Goal: Check status

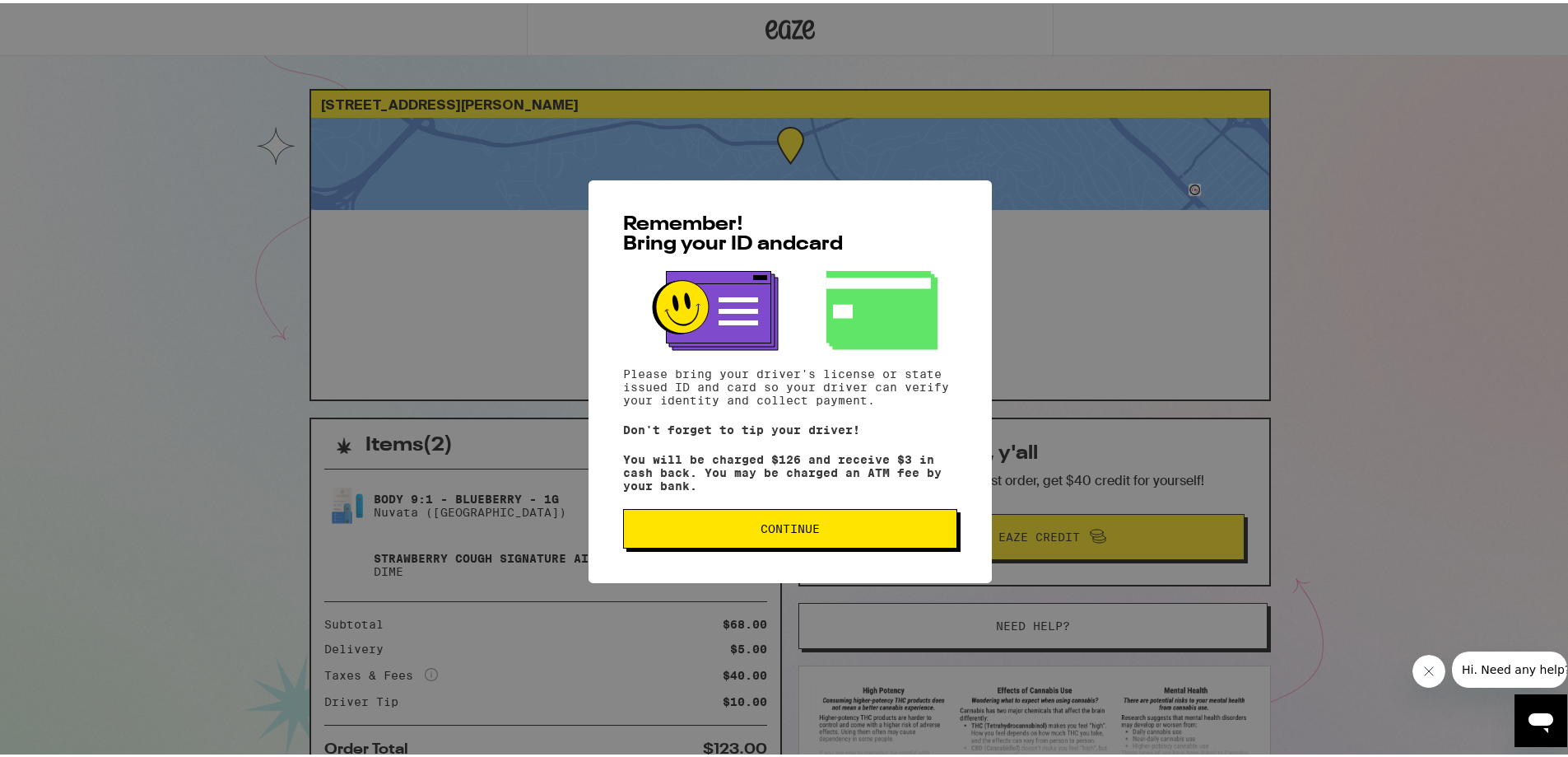
click at [780, 531] on span "Continue" at bounding box center [790, 525] width 59 height 11
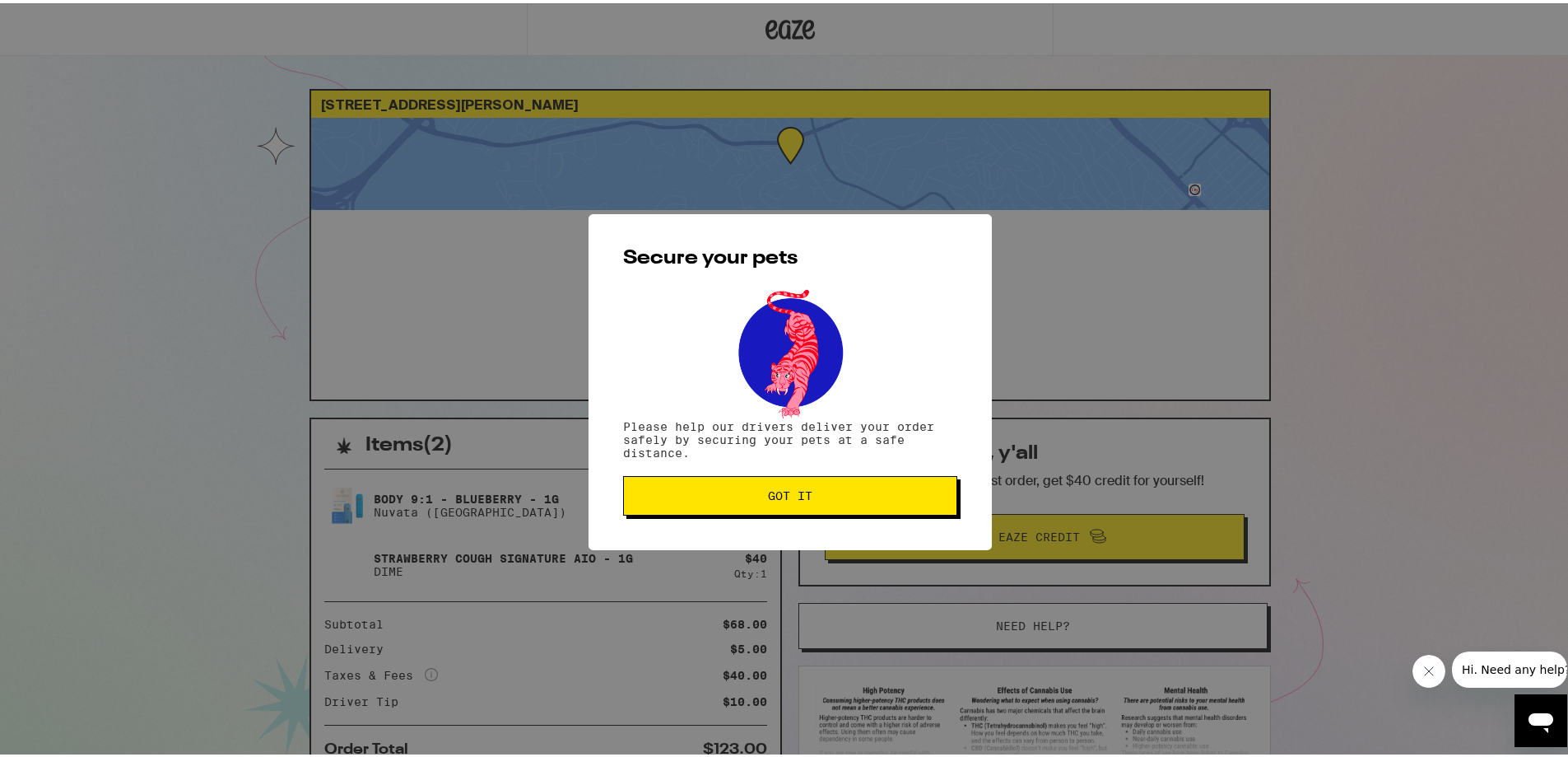
click at [821, 504] on button "Got it" at bounding box center [791, 493] width 335 height 39
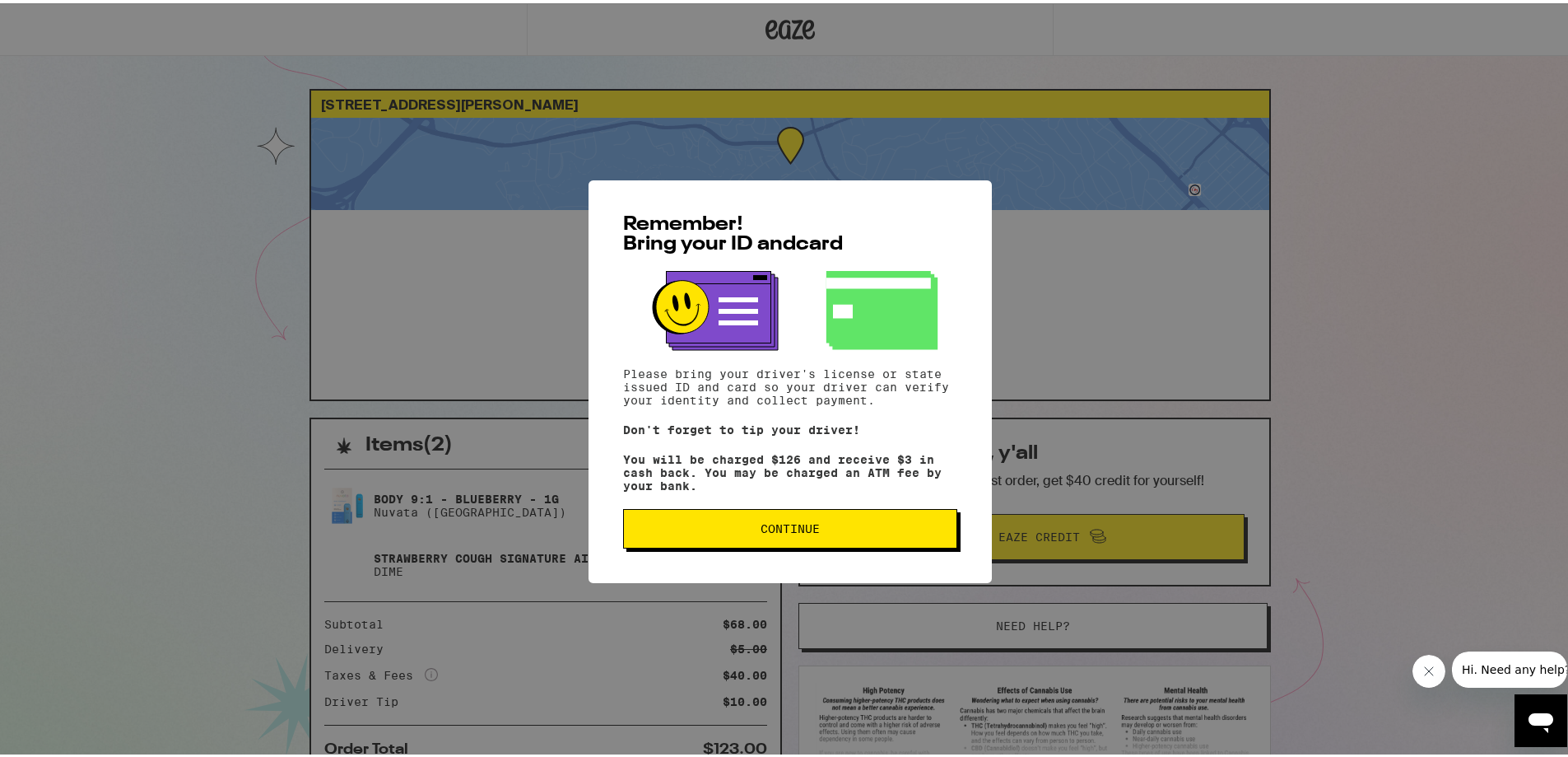
click at [876, 531] on span "Continue" at bounding box center [791, 525] width 306 height 11
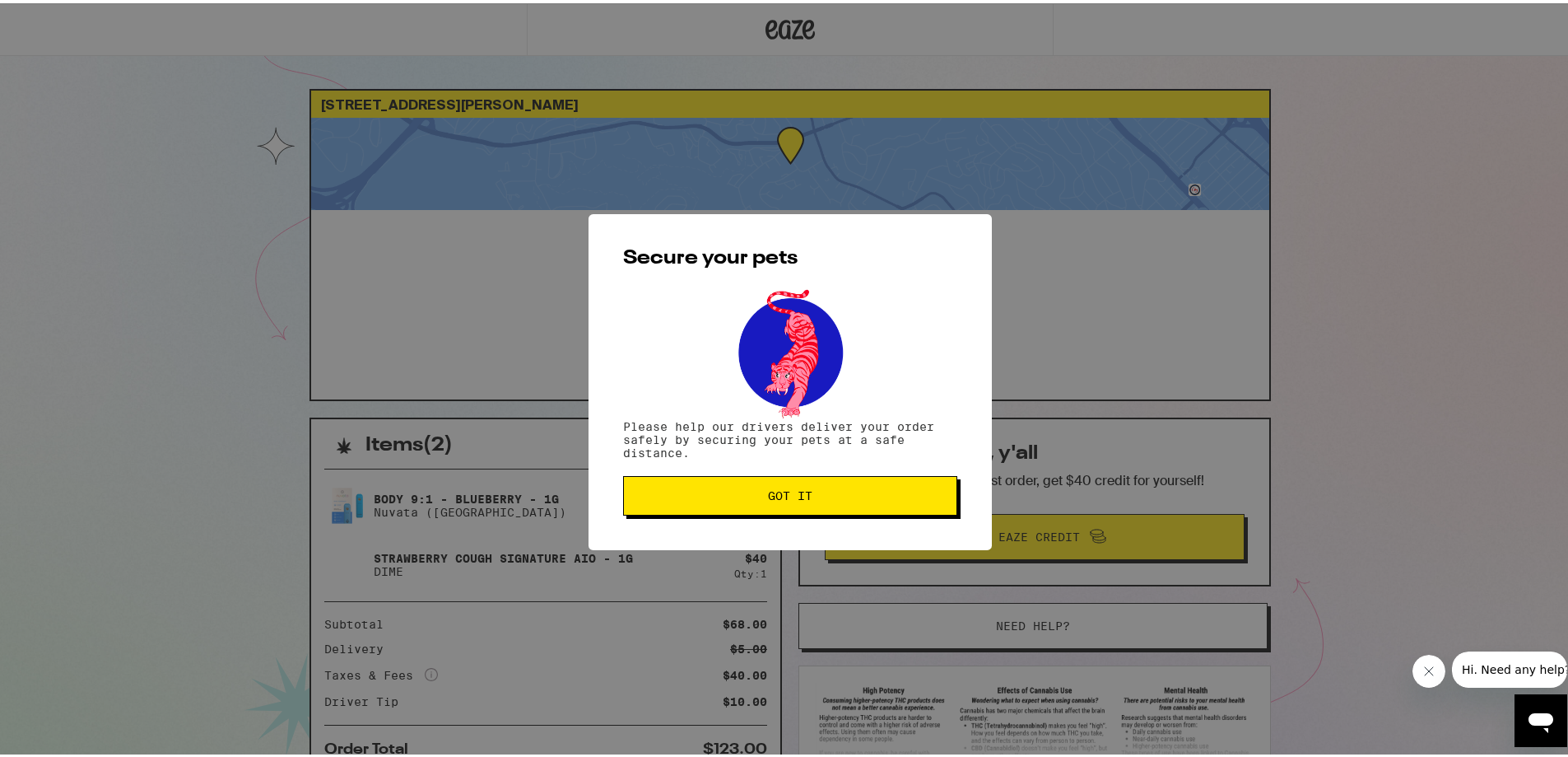
click at [810, 488] on span "Got it" at bounding box center [791, 493] width 306 height 11
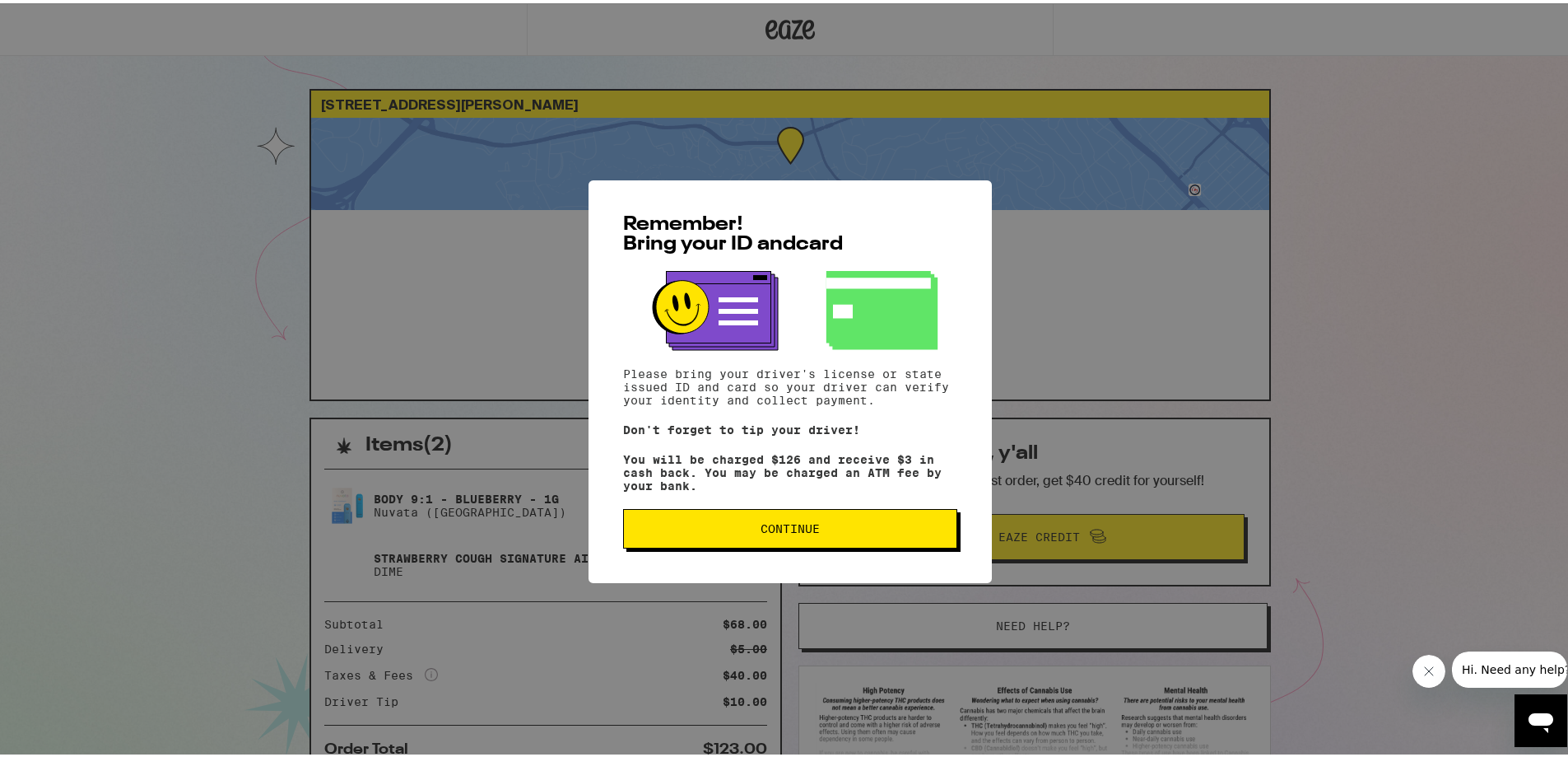
click at [813, 531] on span "Continue" at bounding box center [790, 525] width 59 height 11
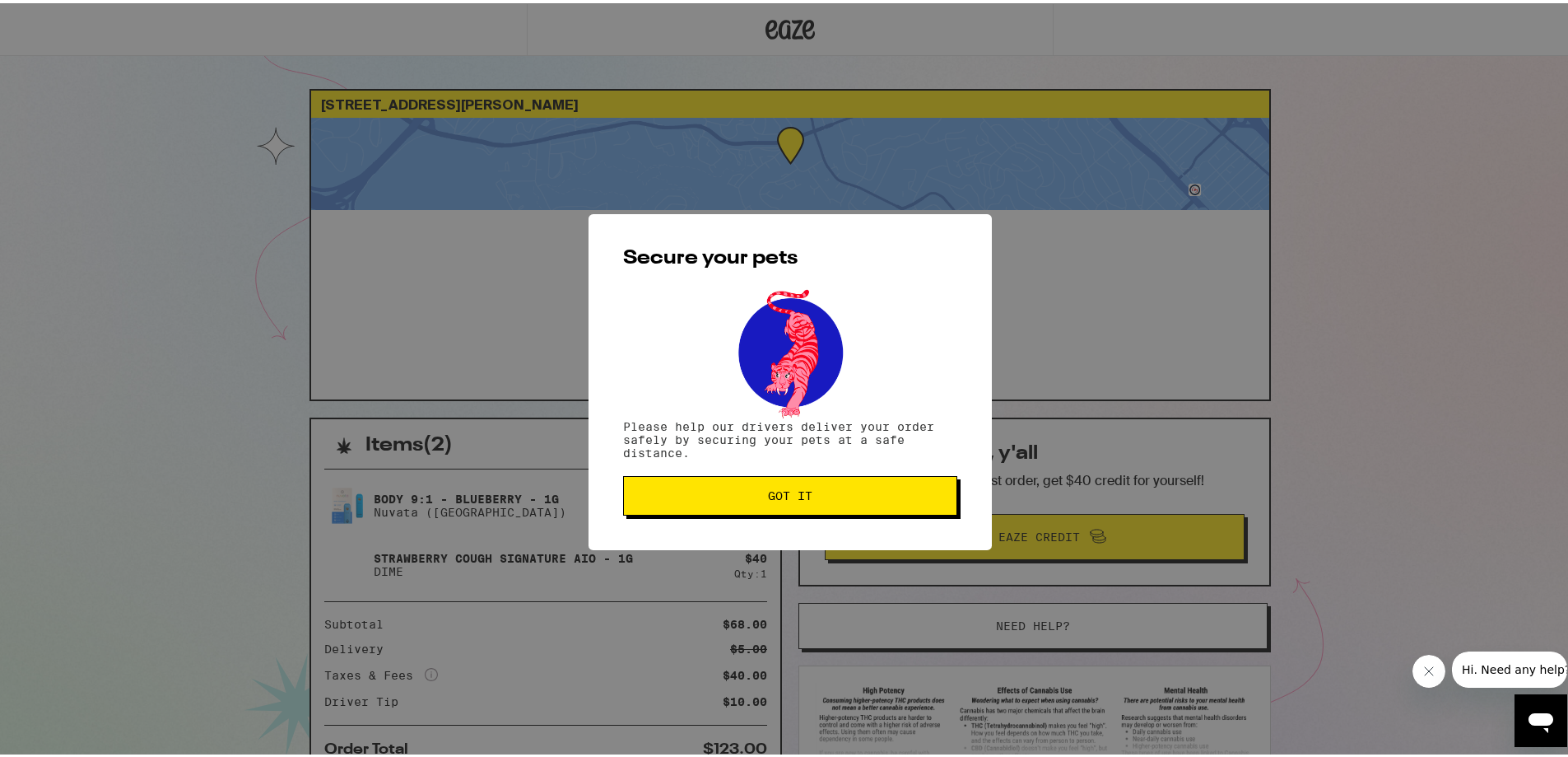
drag, startPoint x: 752, startPoint y: 505, endPoint x: 686, endPoint y: 498, distance: 66.4
click at [751, 504] on button "Got it" at bounding box center [791, 493] width 335 height 39
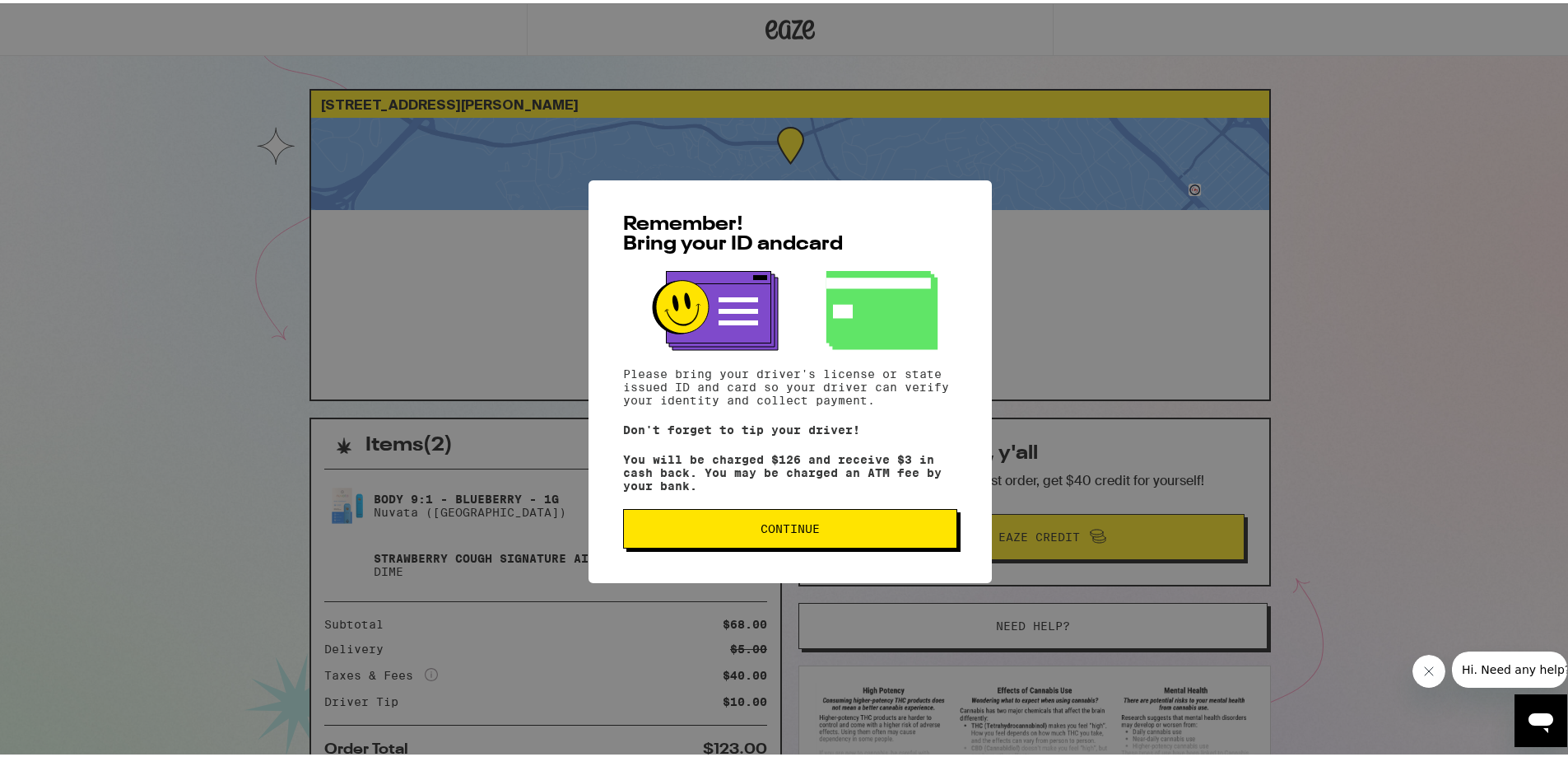
click at [796, 527] on span "Continue" at bounding box center [790, 525] width 59 height 11
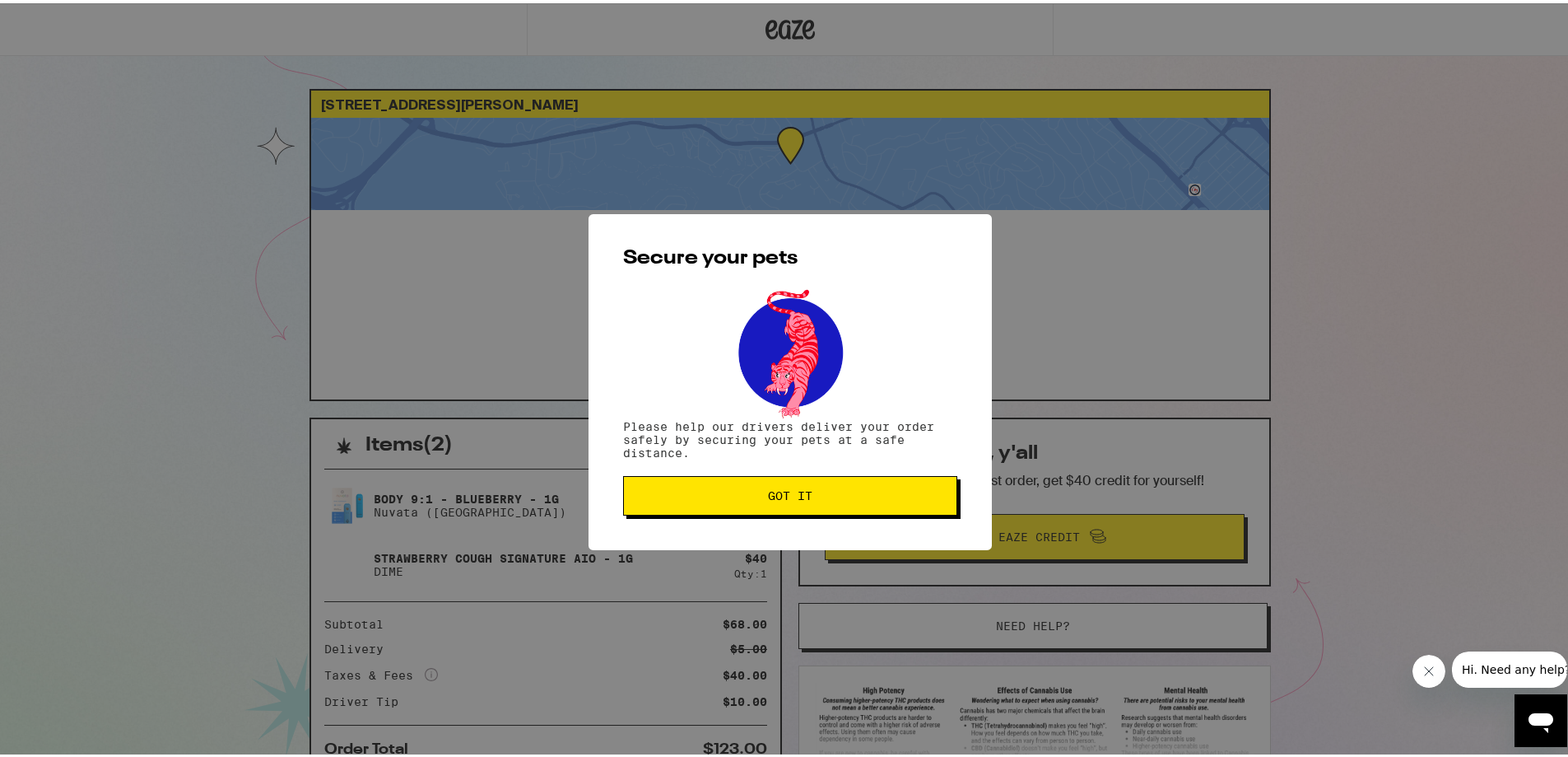
click at [750, 504] on button "Got it" at bounding box center [791, 493] width 335 height 39
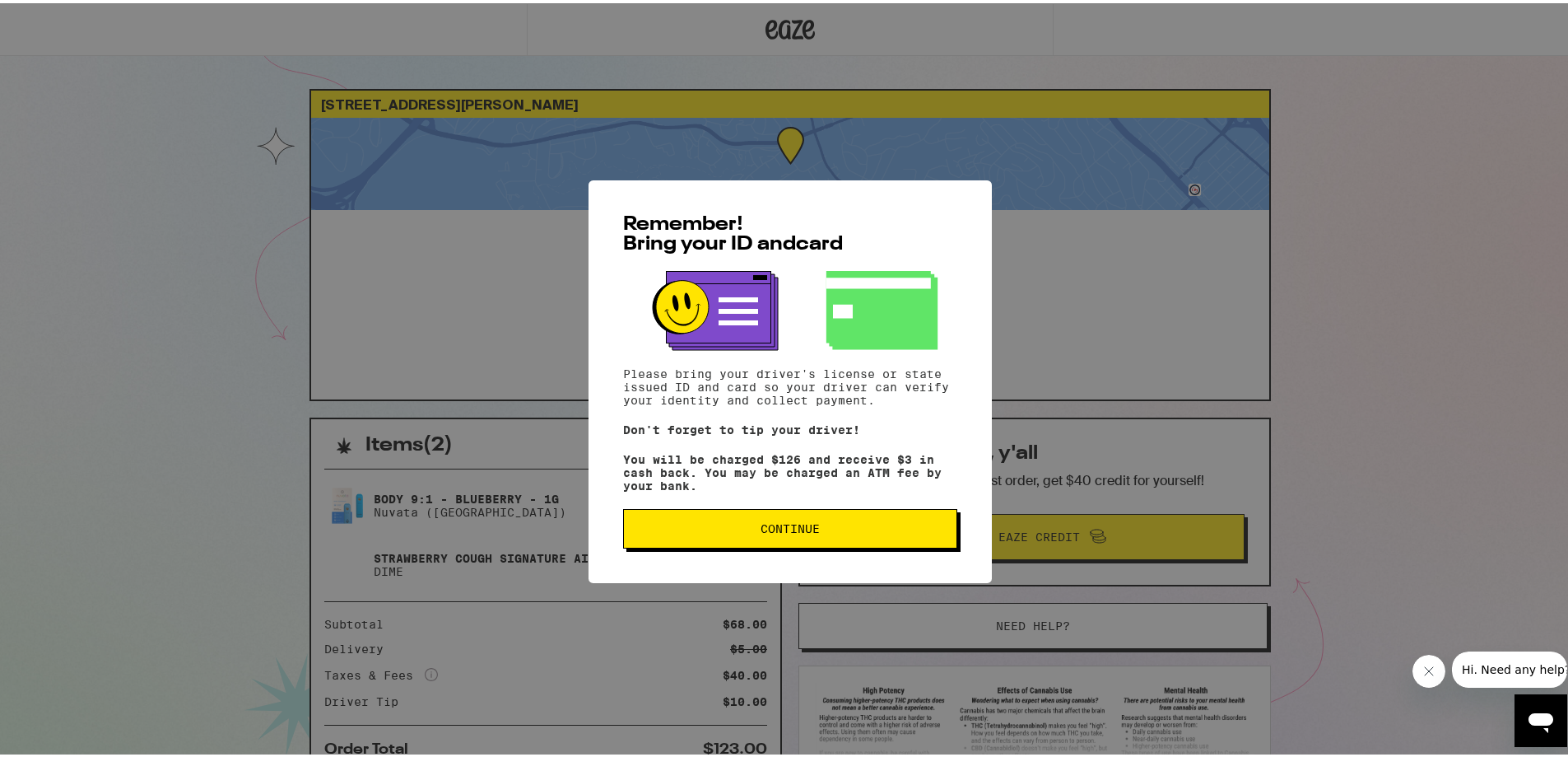
click at [861, 525] on span "Continue" at bounding box center [791, 525] width 306 height 11
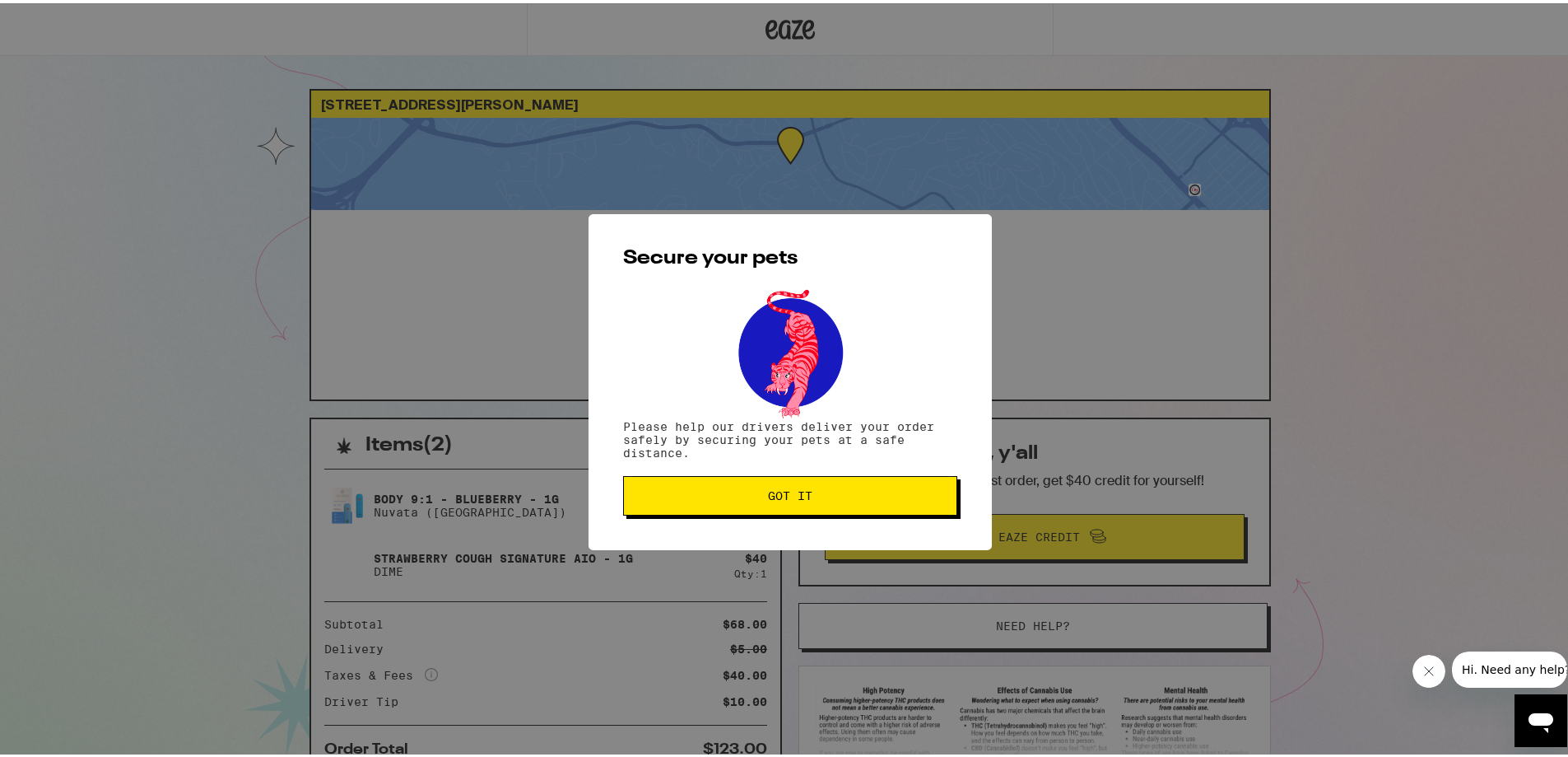
click at [741, 498] on span "Got it" at bounding box center [791, 493] width 306 height 11
